Goal: Information Seeking & Learning: Learn about a topic

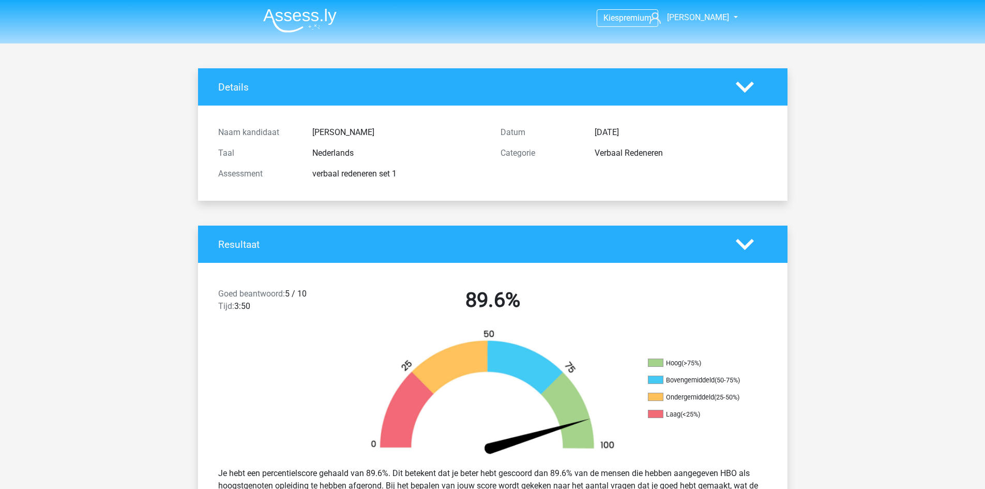
click at [298, 18] on img at bounding box center [299, 20] width 73 height 24
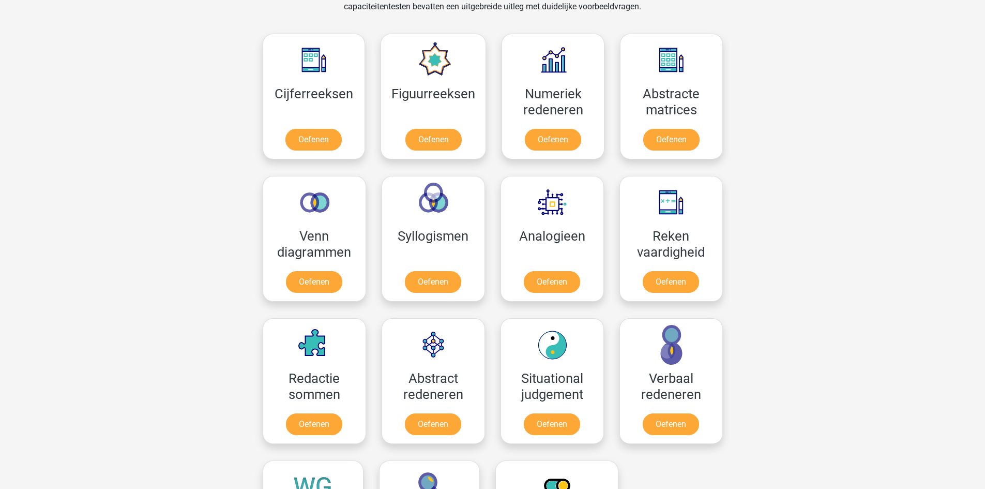
scroll to position [465, 0]
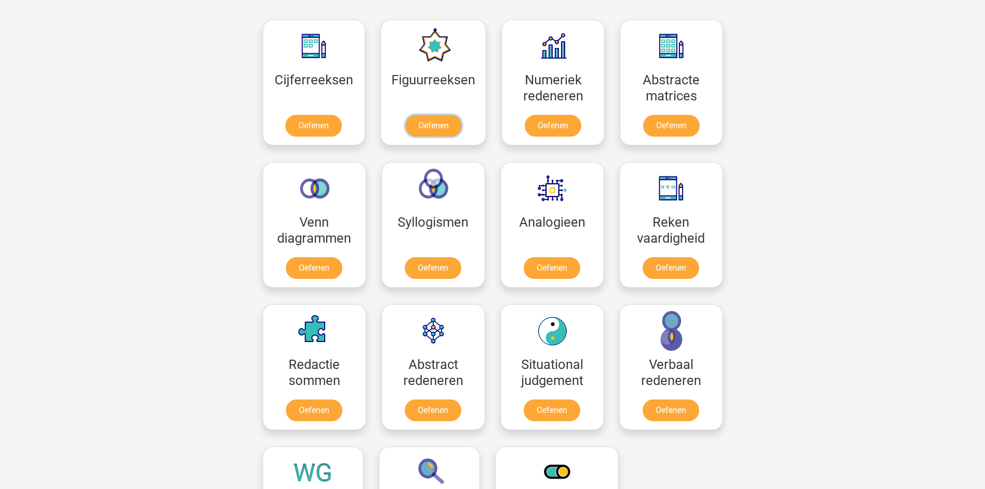
click at [436, 125] on link "Oefenen" at bounding box center [433, 126] width 56 height 22
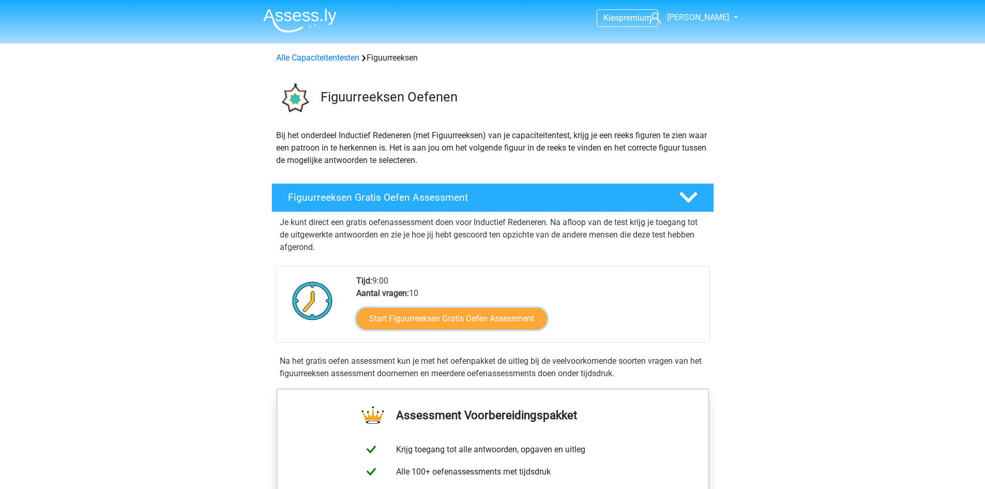
click at [476, 322] on link "Start Figuurreeksen Gratis Oefen Assessment" at bounding box center [451, 319] width 191 height 22
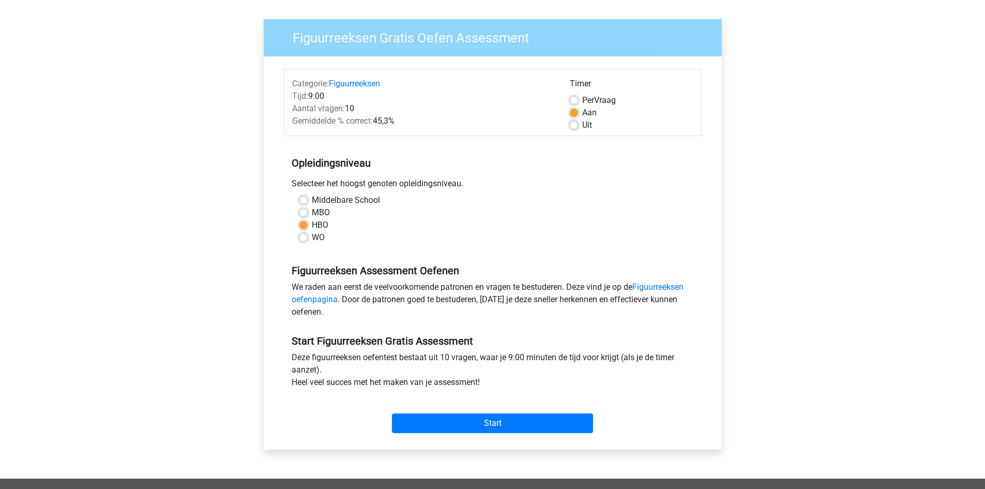
scroll to position [103, 0]
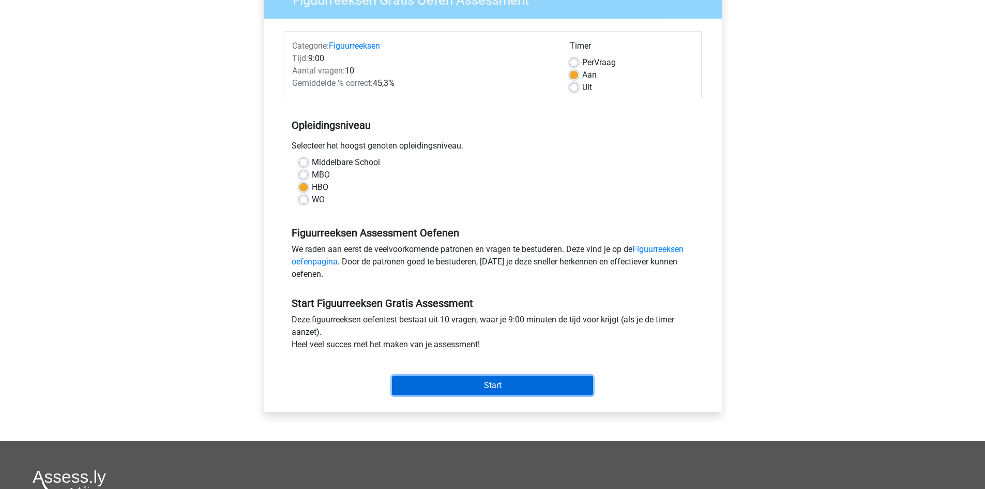
click at [491, 379] on input "Start" at bounding box center [492, 385] width 201 height 20
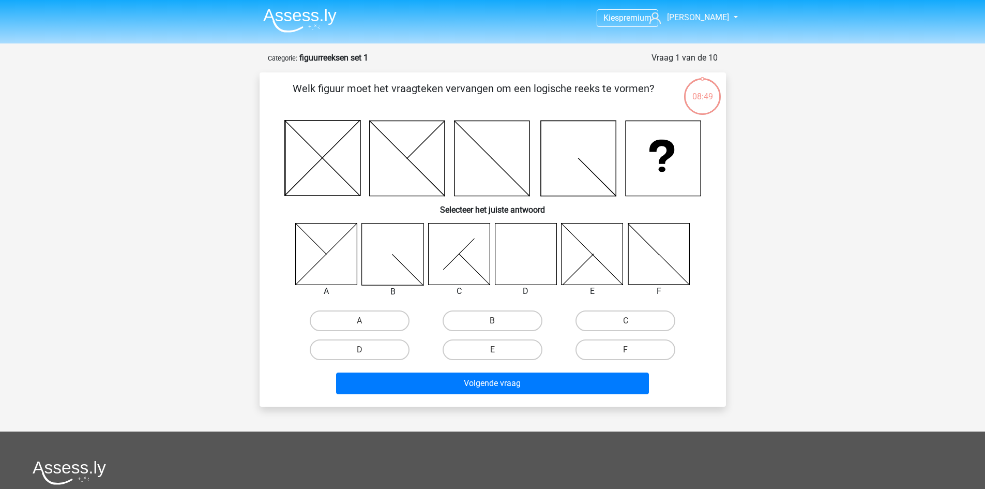
drag, startPoint x: 352, startPoint y: 351, endPoint x: 378, endPoint y: 363, distance: 28.2
click at [351, 352] on label "D" at bounding box center [360, 349] width 100 height 21
click at [359, 352] on input "D" at bounding box center [362, 353] width 7 height 7
radio input "true"
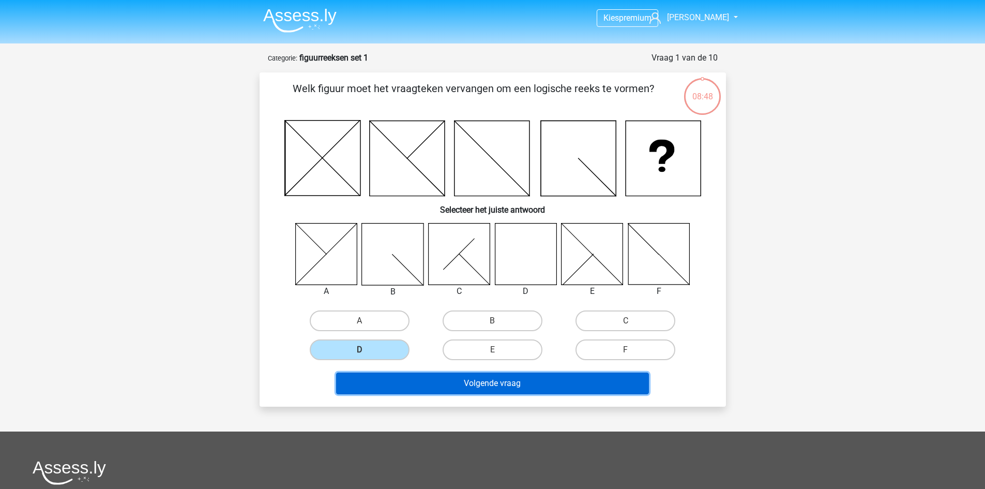
click at [508, 388] on button "Volgende vraag" at bounding box center [492, 383] width 313 height 22
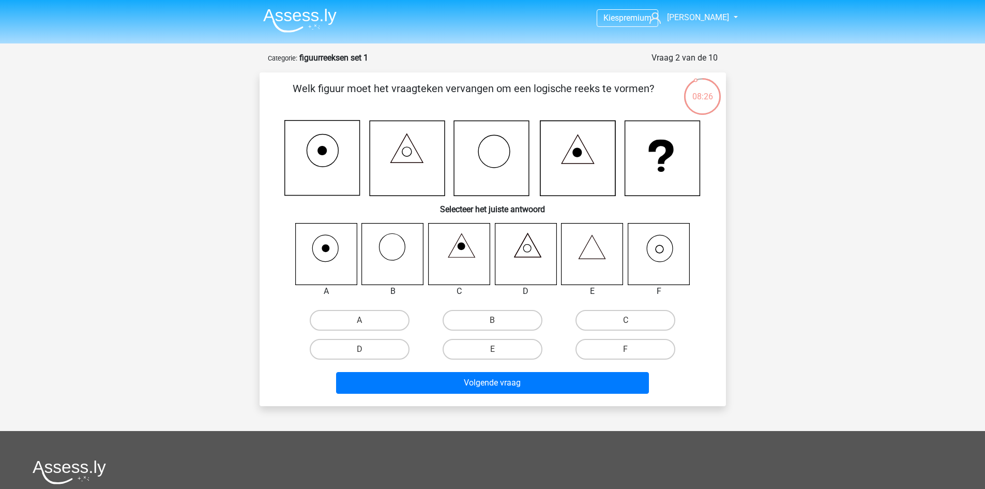
click at [310, 24] on img at bounding box center [299, 20] width 73 height 24
